Goal: Find specific page/section

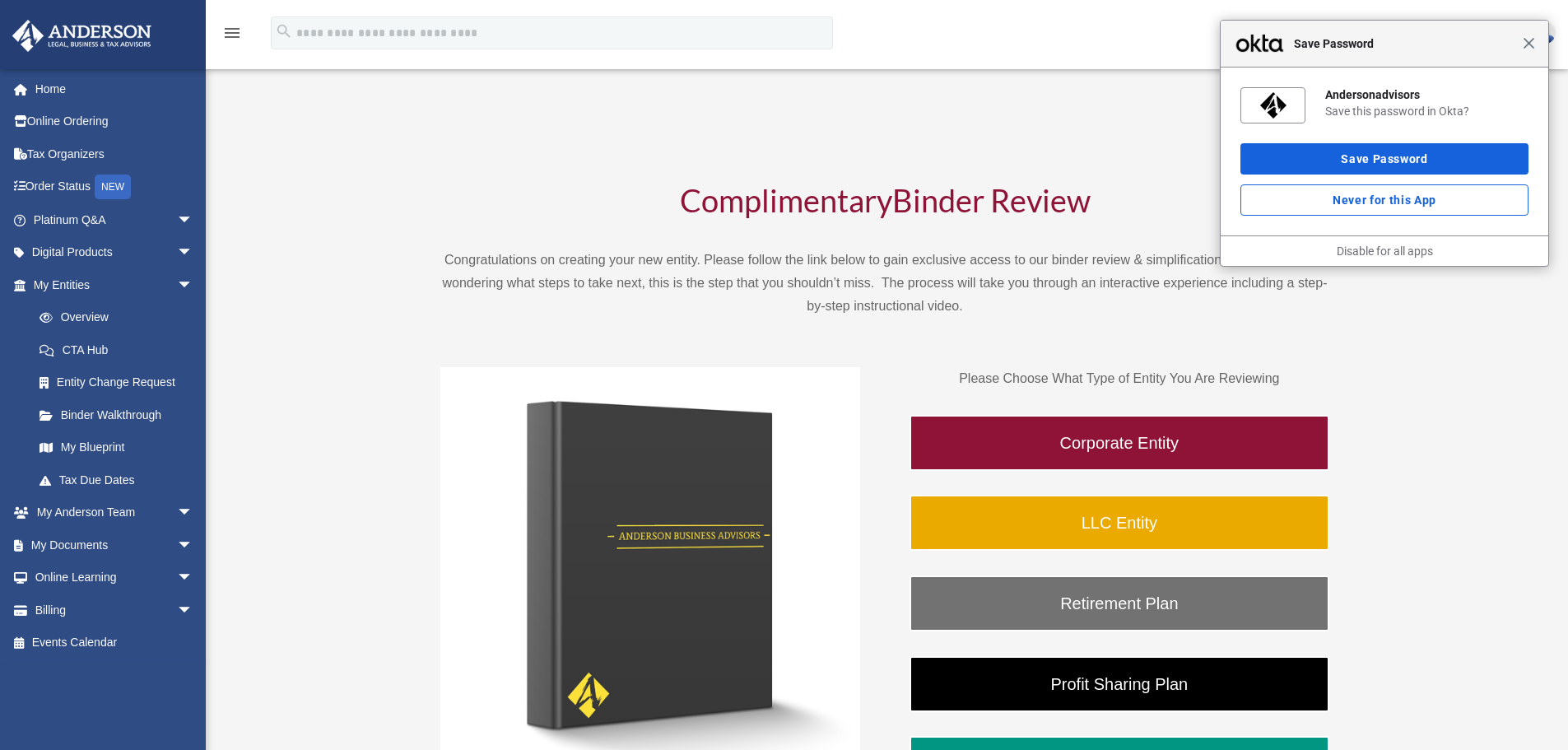
click at [1526, 49] on span "Close" at bounding box center [1529, 43] width 13 height 13
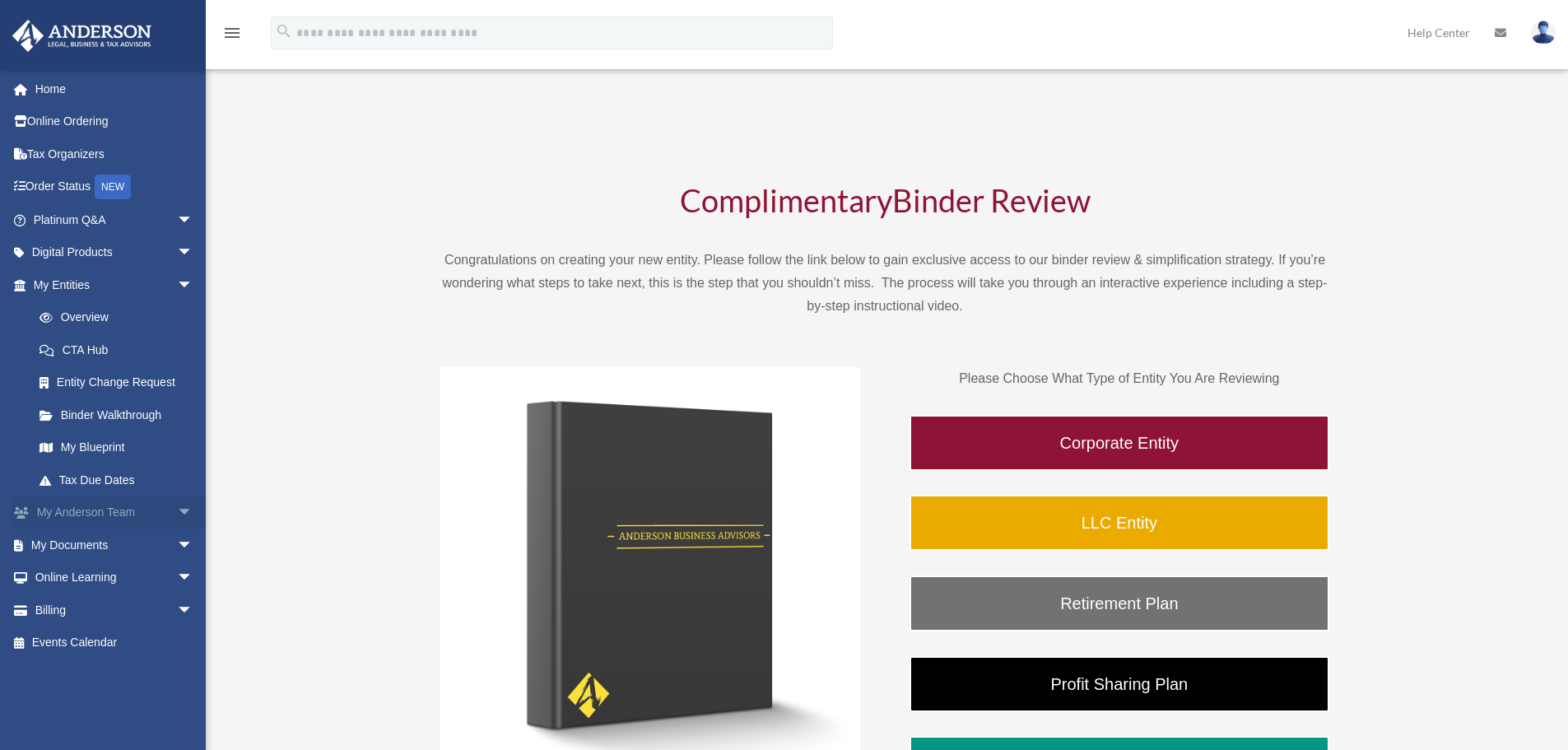
click at [177, 510] on span "arrow_drop_down" at bounding box center [193, 513] width 32 height 33
click at [177, 512] on span "arrow_drop_up" at bounding box center [193, 513] width 32 height 33
click at [177, 253] on span "arrow_drop_down" at bounding box center [193, 253] width 32 height 33
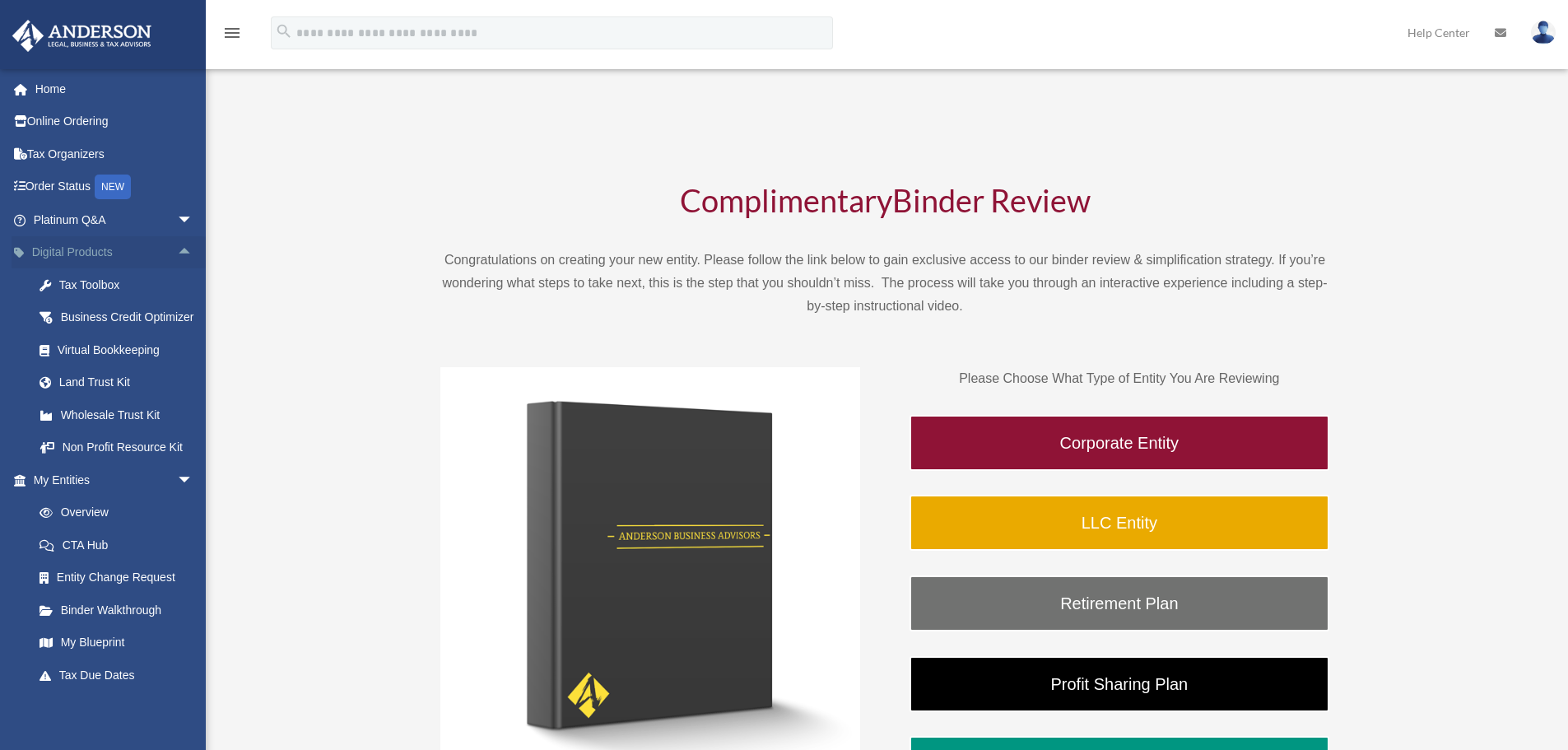
click at [152, 253] on link "Digital Products arrow_drop_up" at bounding box center [115, 253] width 207 height 32
click at [177, 219] on span "arrow_drop_down" at bounding box center [193, 219] width 32 height 33
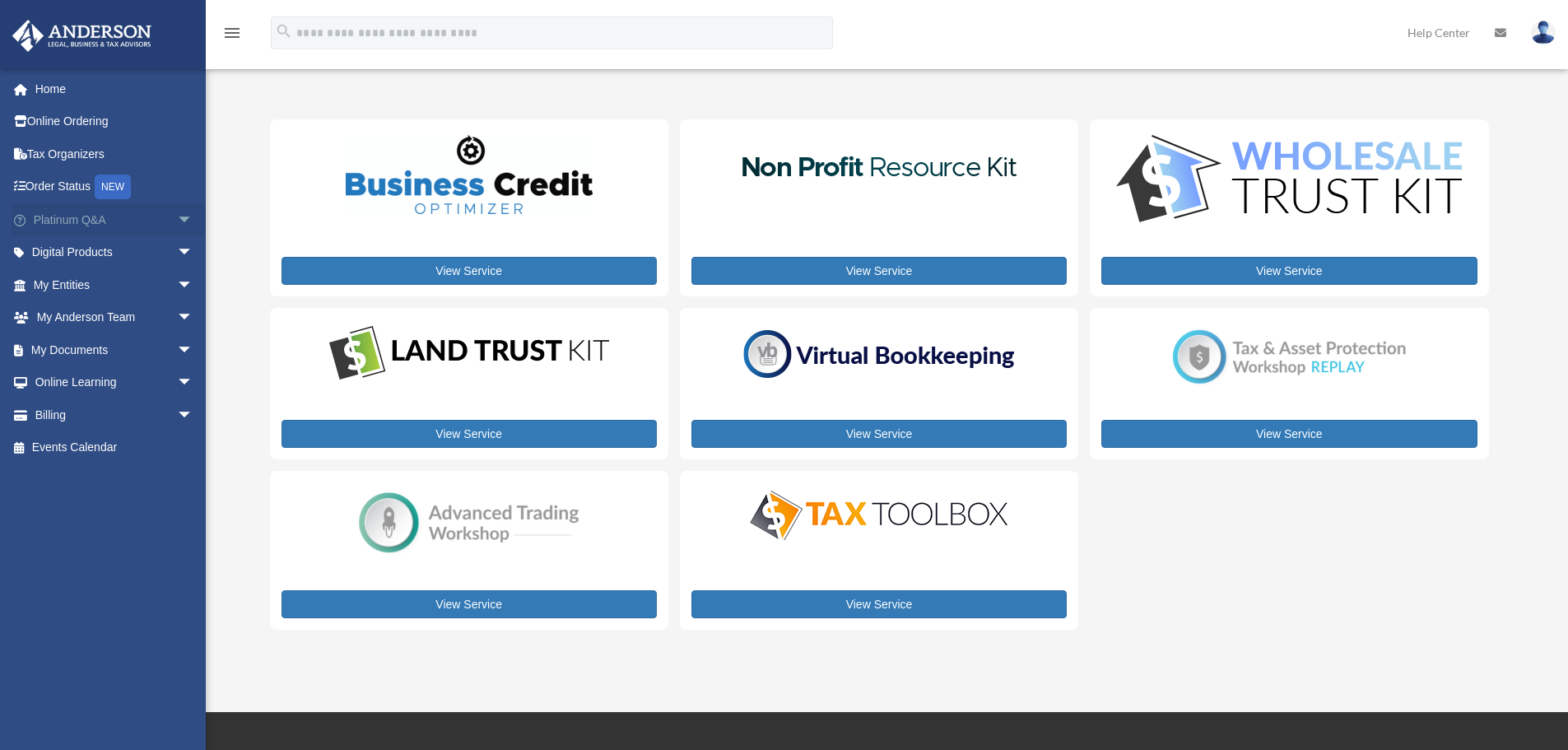
click at [177, 222] on span "arrow_drop_down" at bounding box center [193, 219] width 32 height 33
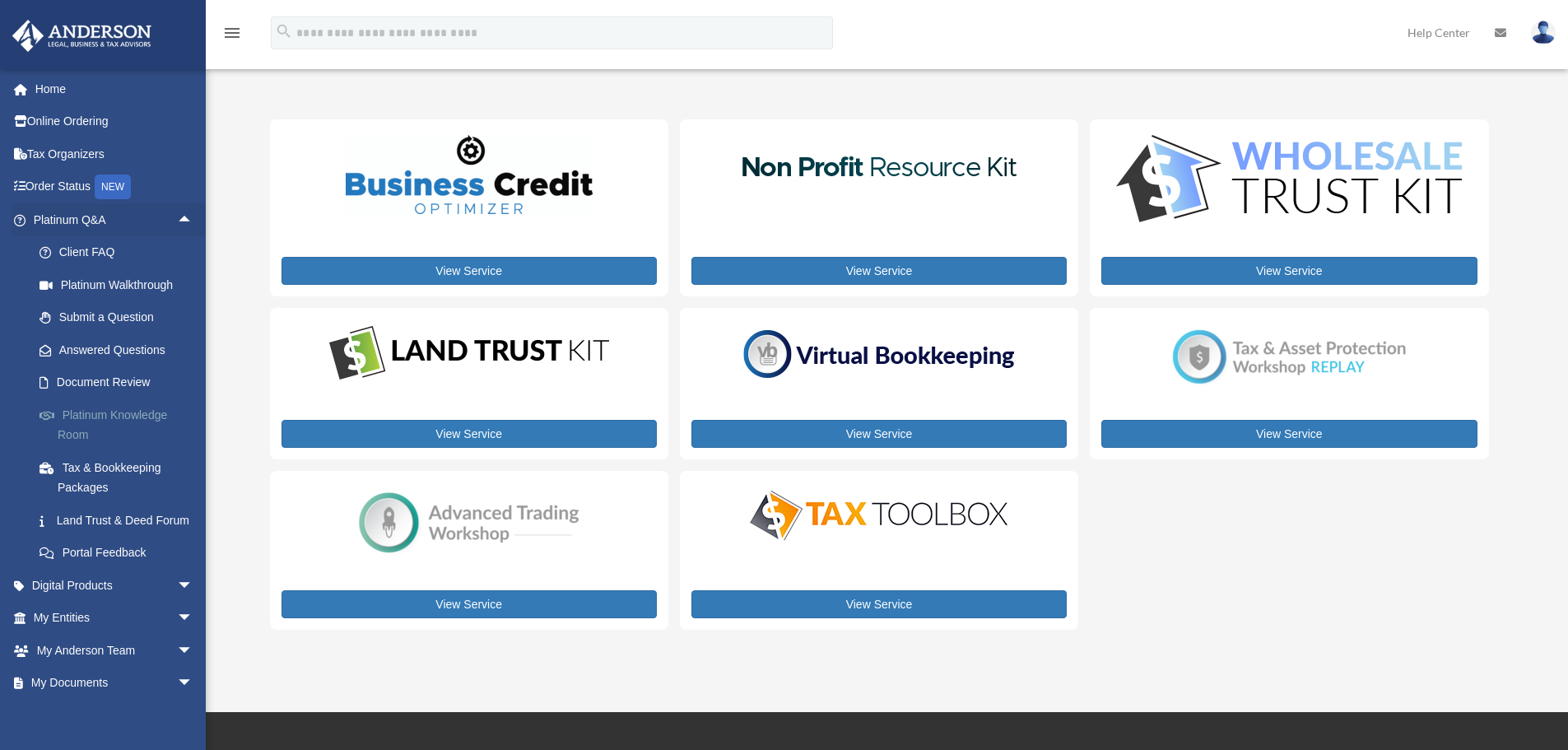
click at [141, 421] on link "Platinum Knowledge Room" at bounding box center [121, 425] width 195 height 52
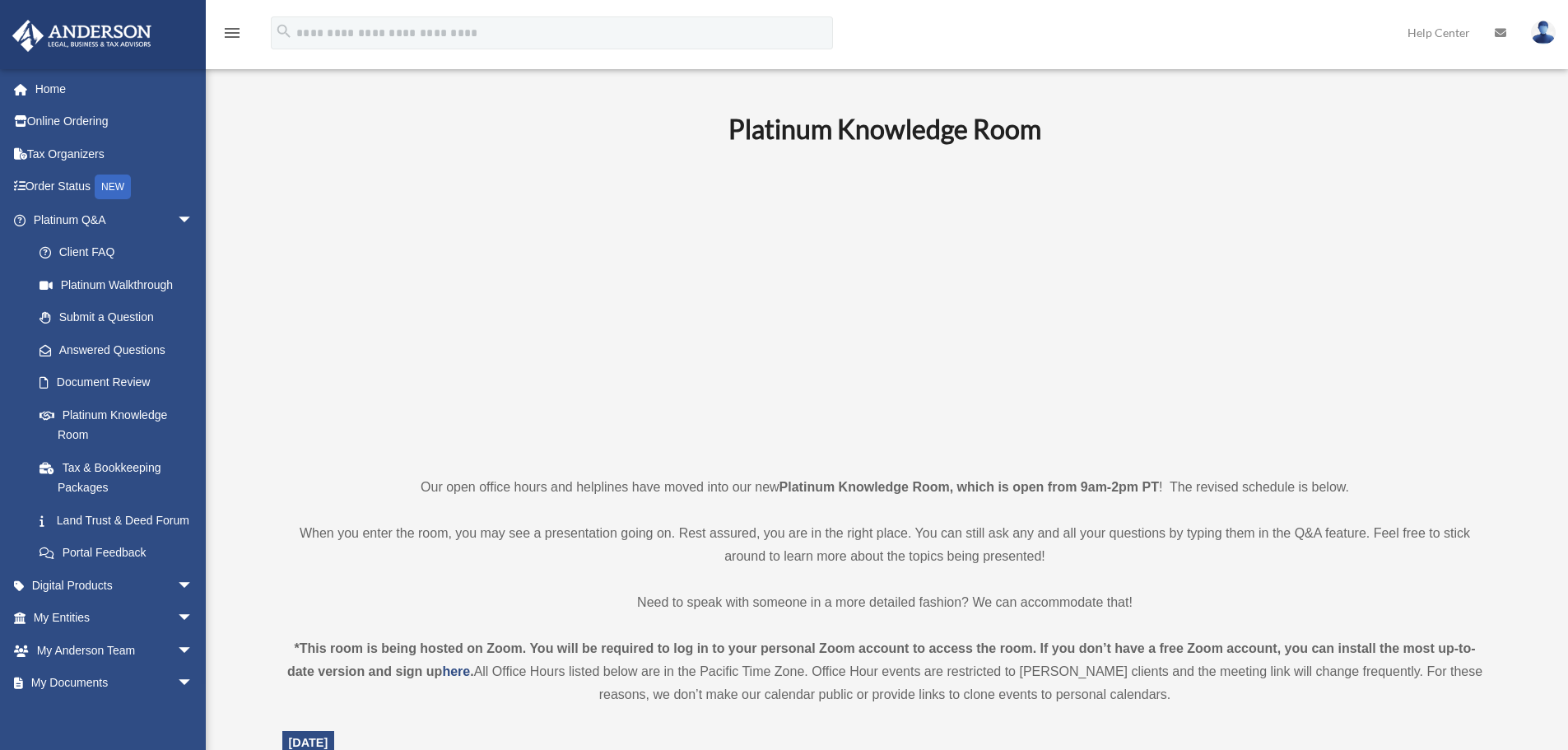
scroll to position [247, 0]
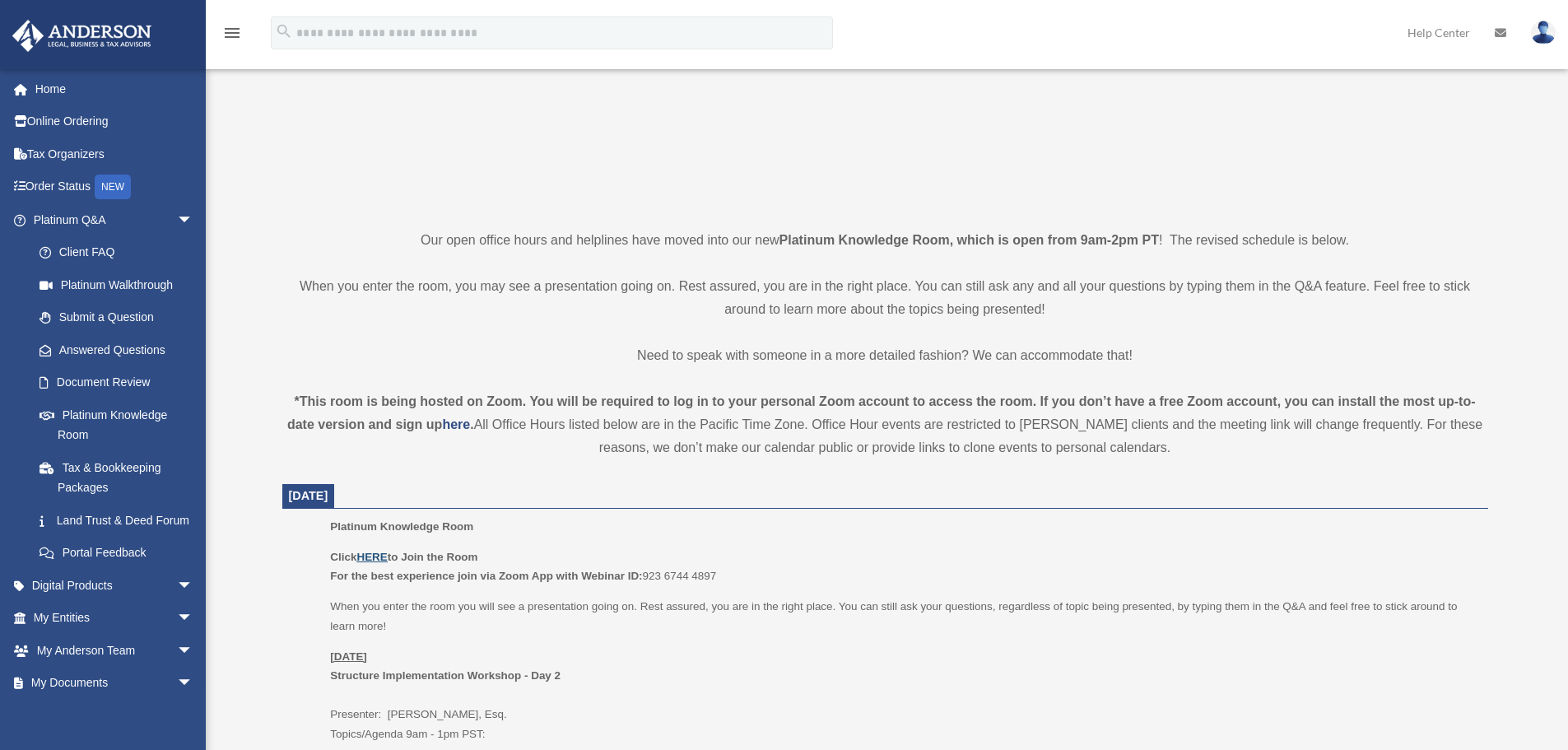
click at [366, 557] on u "HERE" at bounding box center [372, 557] width 31 height 13
